Goal: Find specific page/section: Find specific page/section

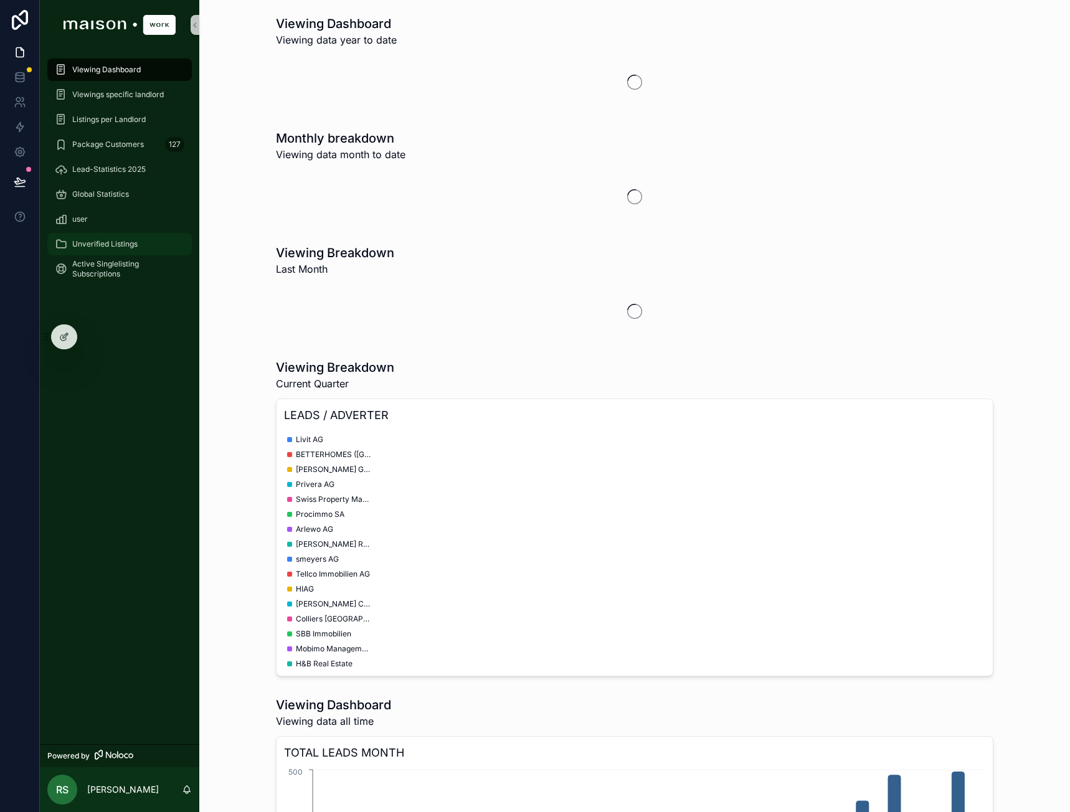
click at [111, 244] on span "Unverified Listings" at bounding box center [104, 244] width 65 height 10
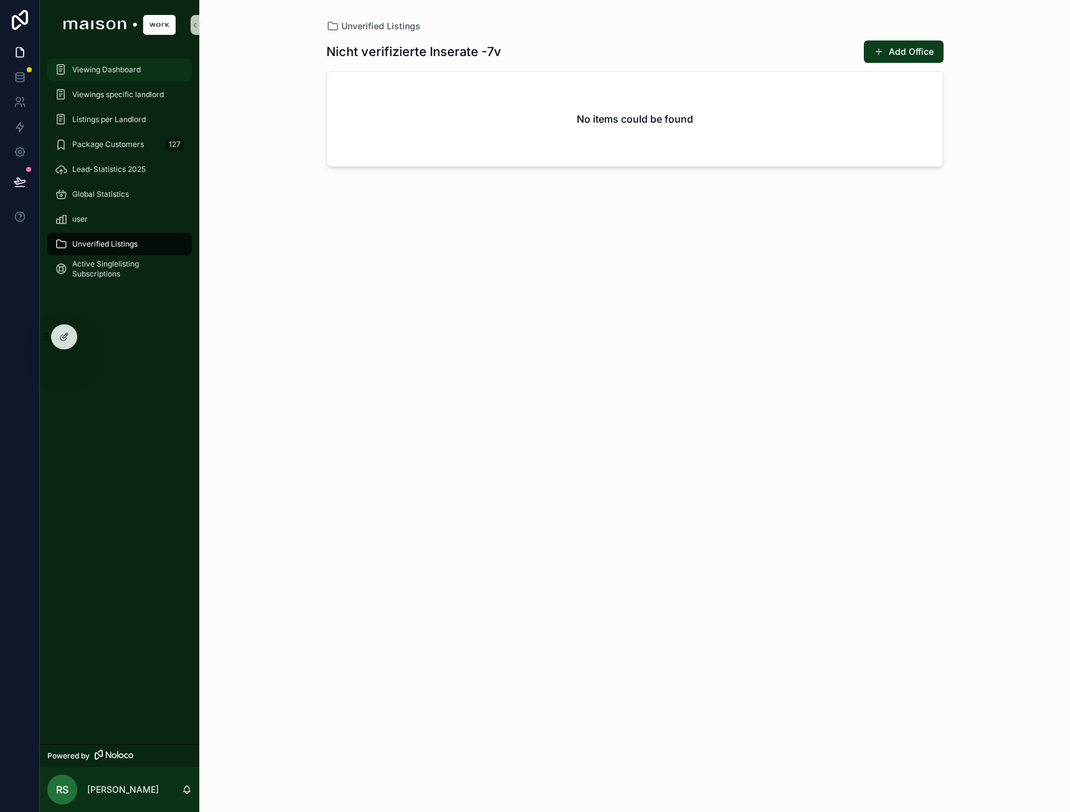
click at [121, 75] on div "Viewing Dashboard" at bounding box center [120, 70] width 130 height 20
